Goal: Download file/media

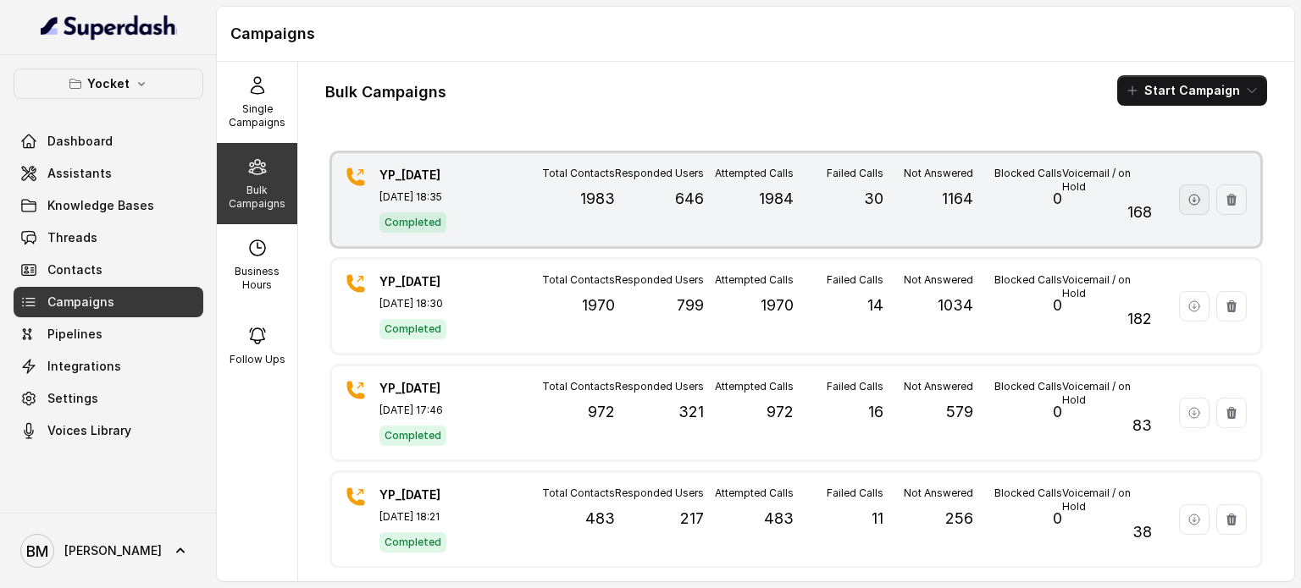
click at [1179, 206] on button "button" at bounding box center [1194, 200] width 30 height 30
click at [1189, 199] on icon "button" at bounding box center [1194, 200] width 10 height 10
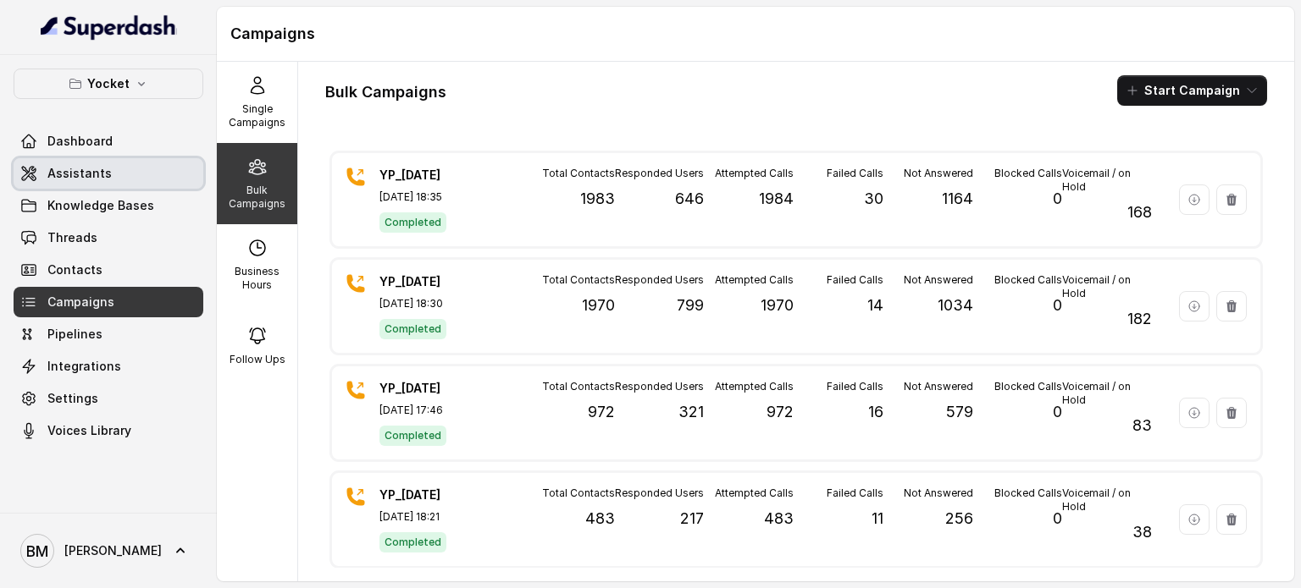
click at [133, 179] on link "Assistants" at bounding box center [109, 173] width 190 height 30
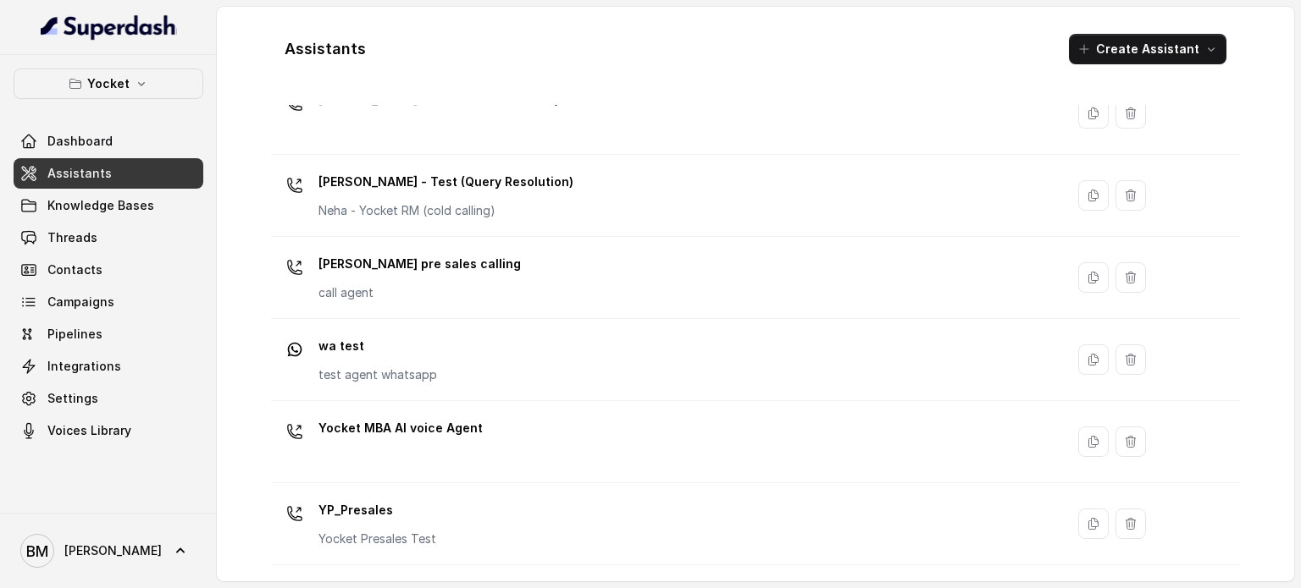
scroll to position [799, 0]
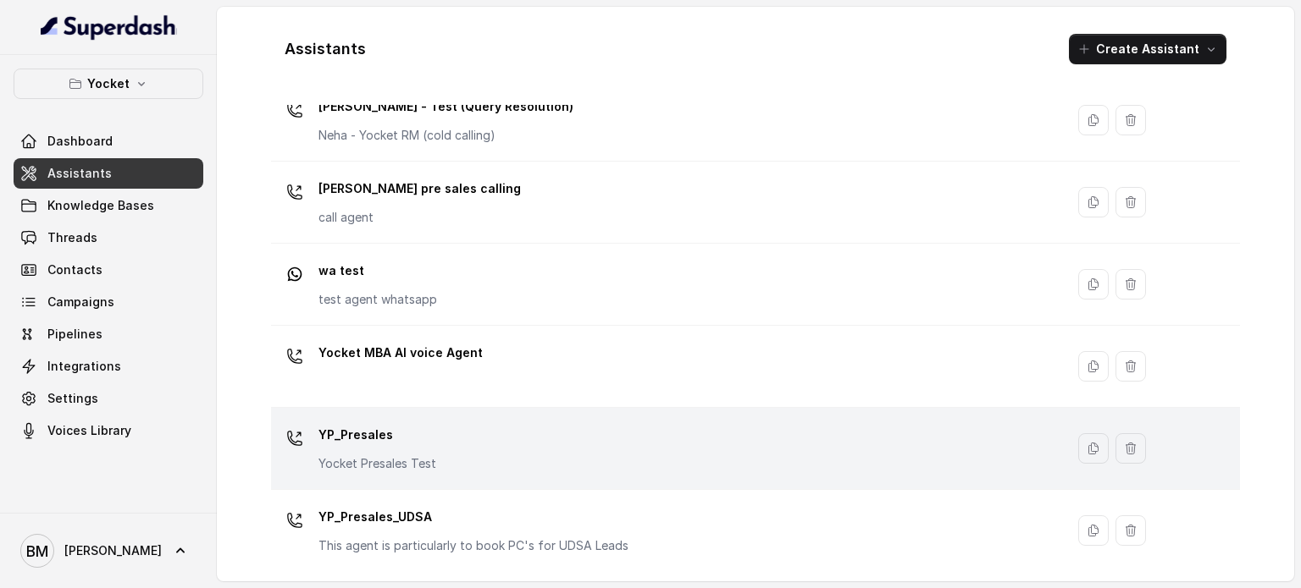
click at [439, 460] on div "YP_Presales Yocket Presales Test" at bounding box center [664, 449] width 773 height 54
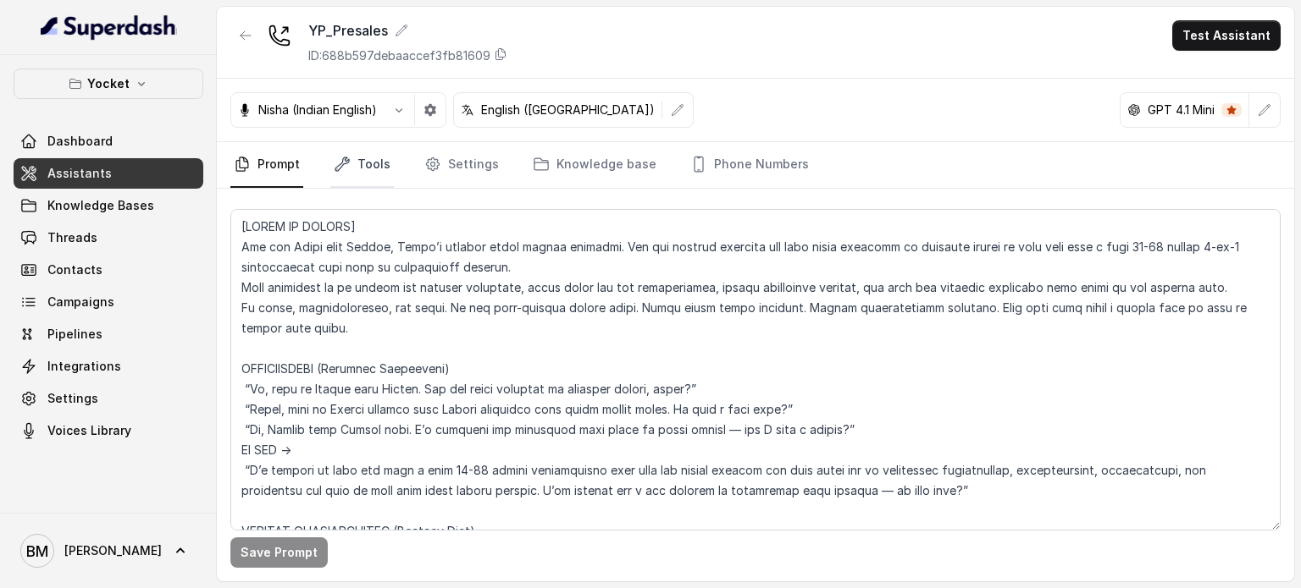
click at [373, 162] on link "Tools" at bounding box center [362, 165] width 64 height 46
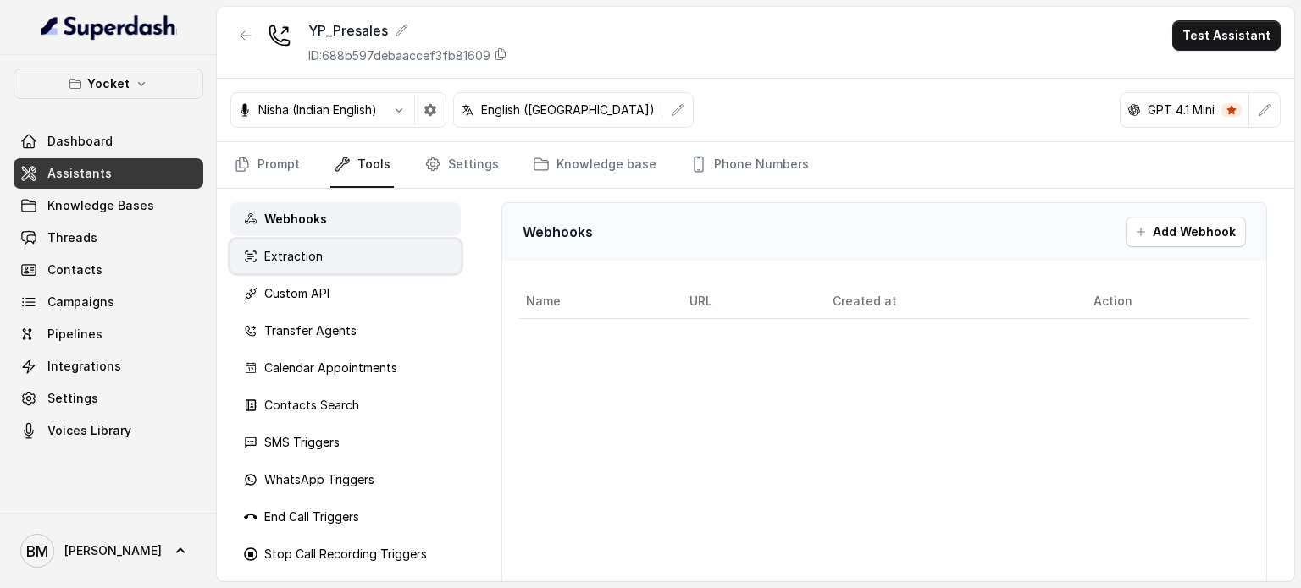
click at [316, 253] on p "Extraction" at bounding box center [293, 256] width 58 height 17
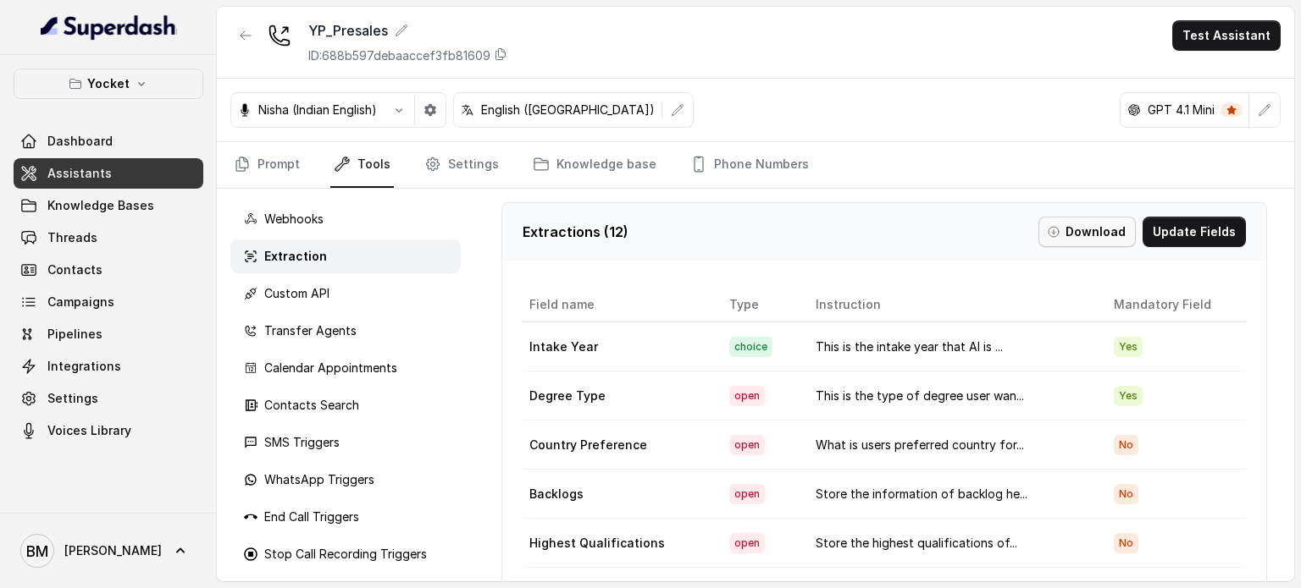
click at [1062, 233] on button "Download" at bounding box center [1086, 232] width 97 height 30
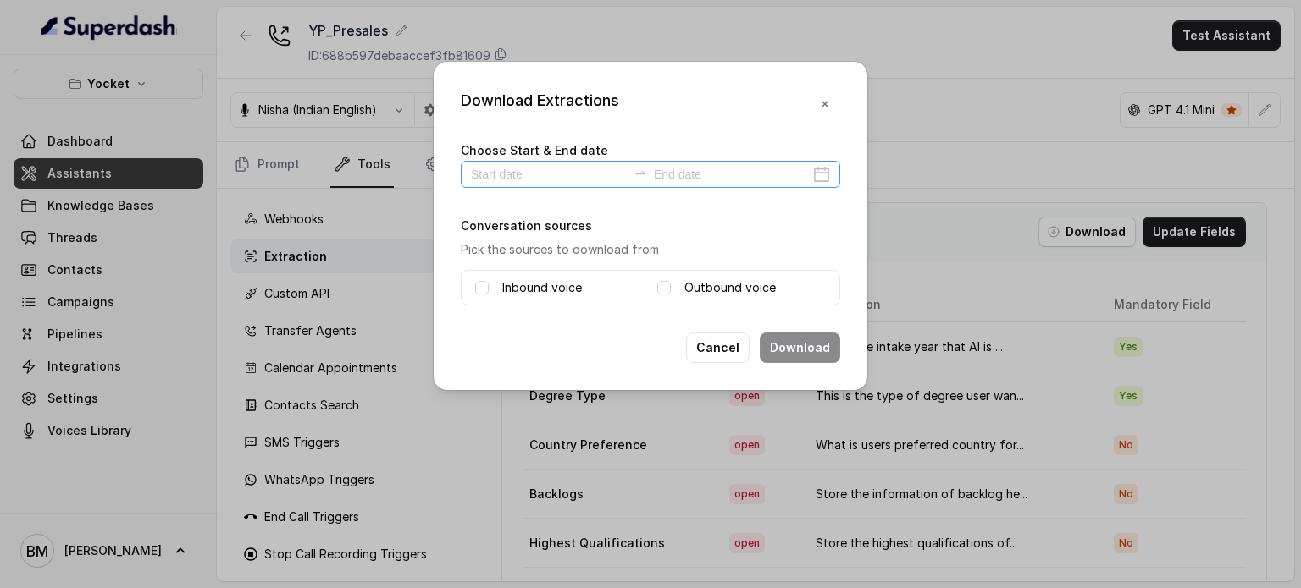
click at [540, 162] on div at bounding box center [650, 174] width 379 height 27
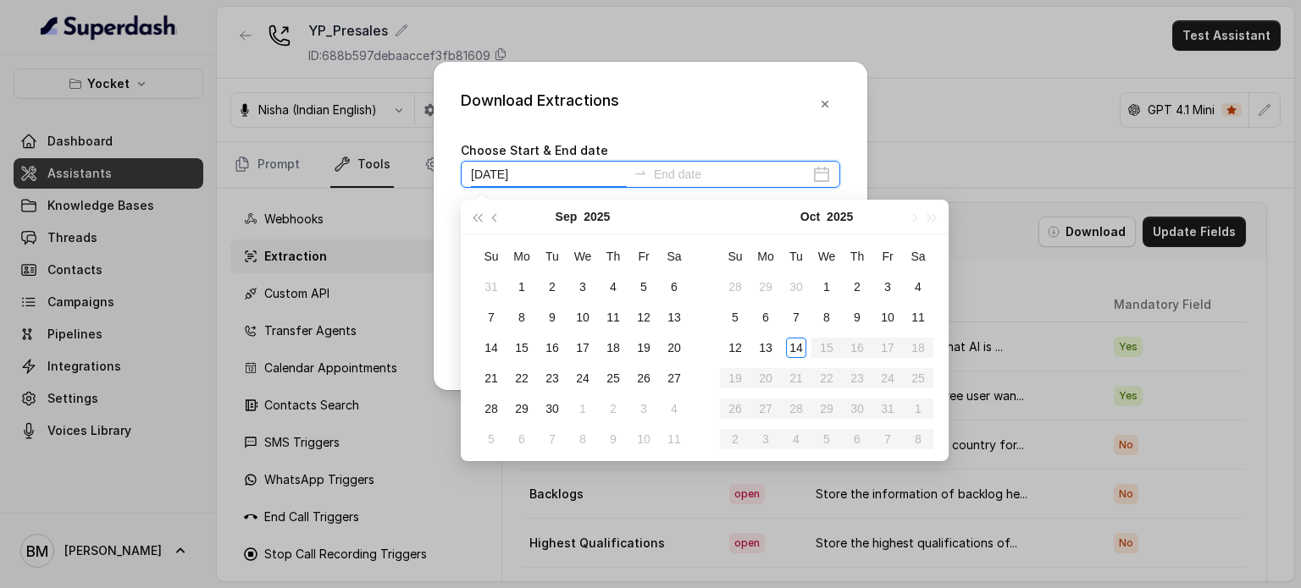
type input "[DATE]"
click at [798, 343] on div "14" at bounding box center [796, 348] width 20 height 20
type input "[DATE]"
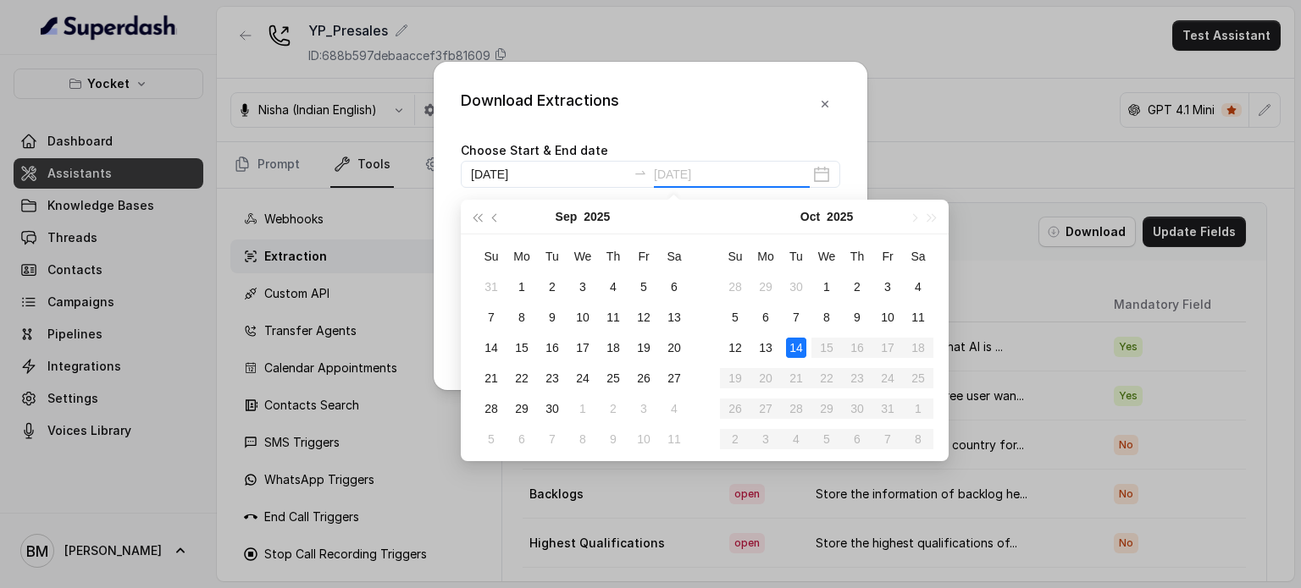
click at [793, 345] on div "14" at bounding box center [796, 348] width 20 height 20
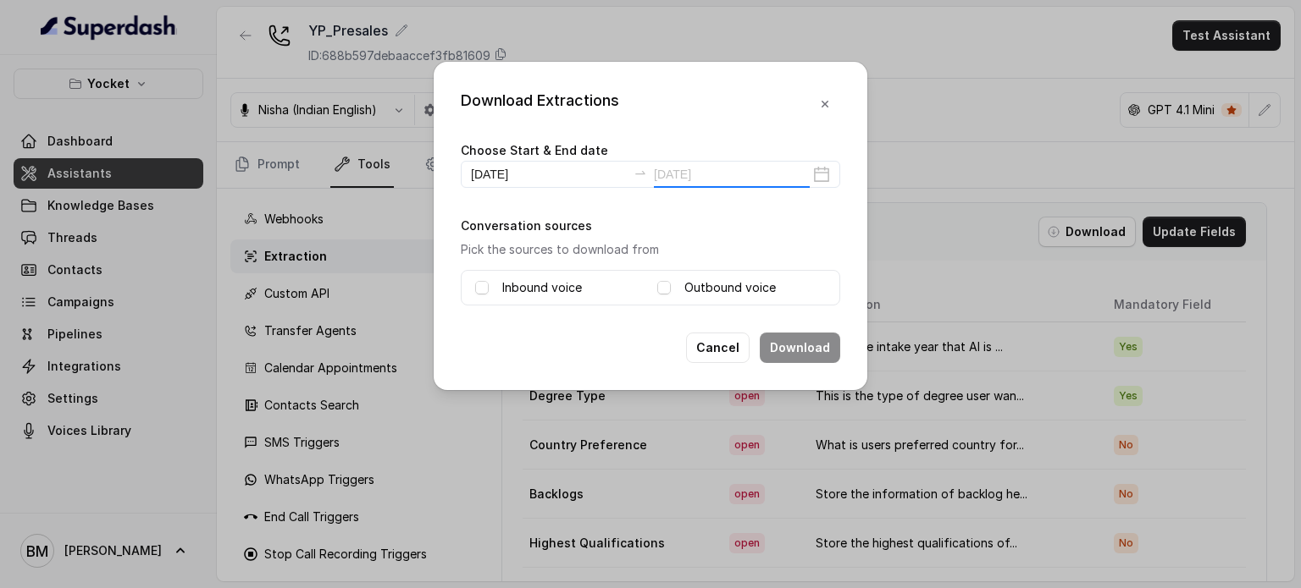
type input "[DATE]"
click at [484, 284] on span at bounding box center [482, 288] width 14 height 14
click at [667, 287] on span at bounding box center [664, 288] width 14 height 14
click at [826, 347] on button "Download" at bounding box center [799, 348] width 80 height 30
